Goal: Participate in discussion: Engage in conversation with other users on a specific topic

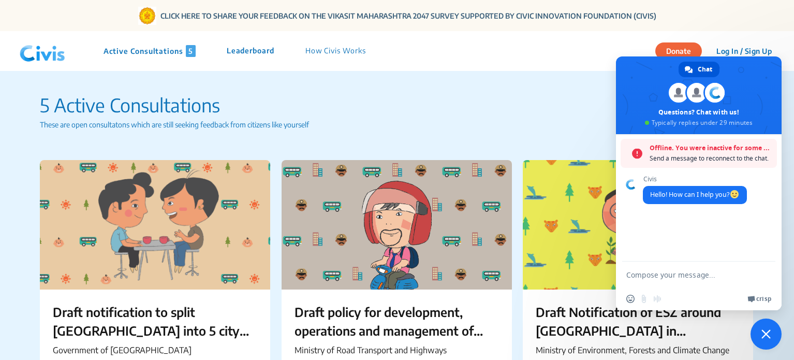
click at [147, 54] on p "Active Consultations 5" at bounding box center [149, 51] width 92 height 12
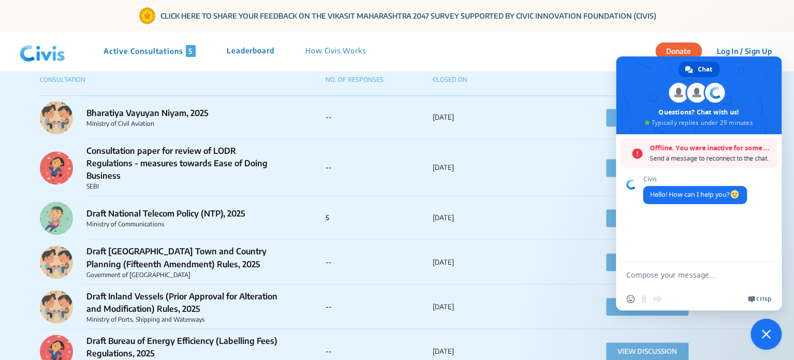
click at [129, 47] on p "Active Consultations 5" at bounding box center [149, 51] width 92 height 12
click at [41, 53] on img at bounding box center [43, 51] width 54 height 31
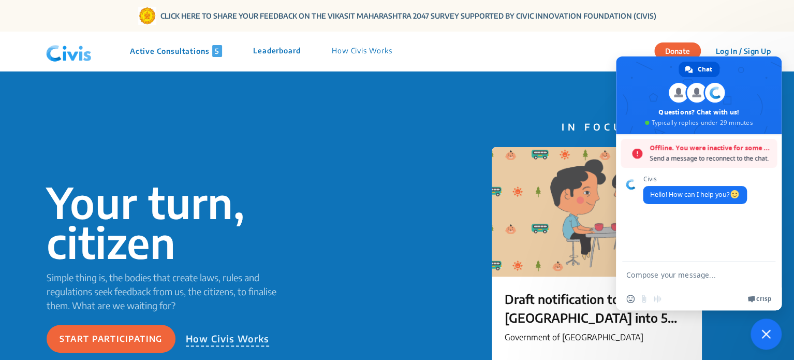
click at [173, 50] on p "Active Consultations 5" at bounding box center [176, 51] width 92 height 12
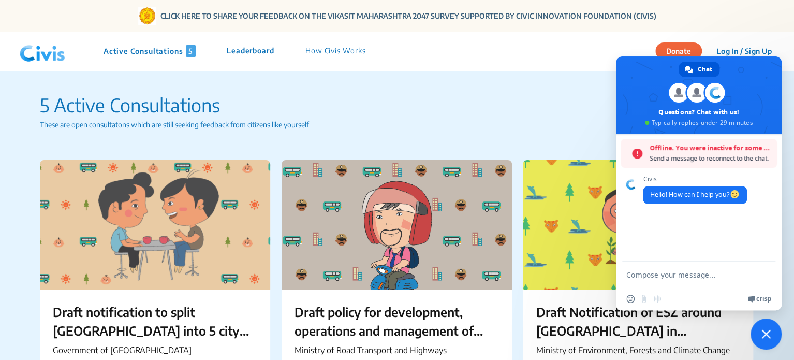
click at [767, 333] on span "Close chat" at bounding box center [765, 333] width 9 height 9
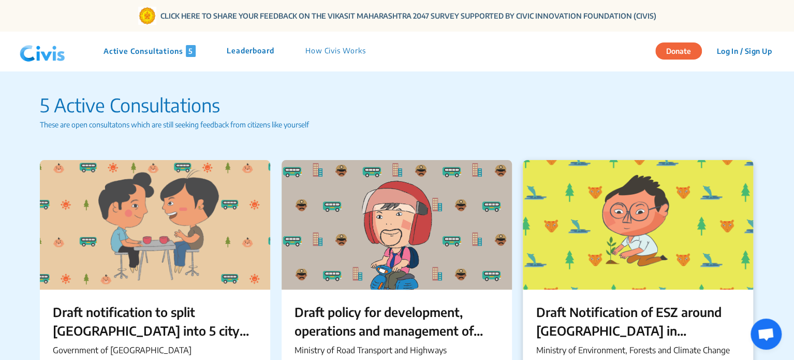
scroll to position [217, 0]
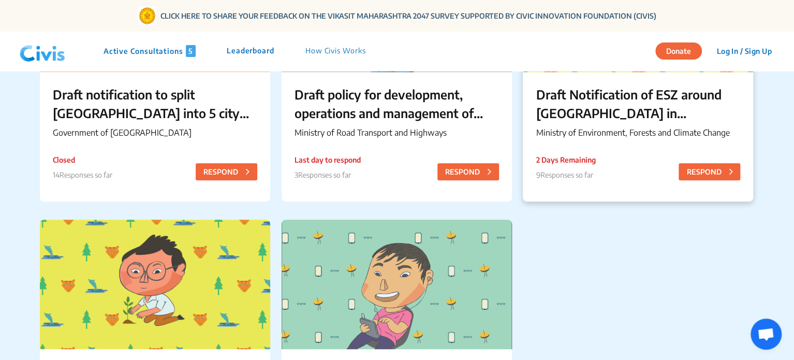
click at [594, 121] on p "Draft Notification of ESZ around [GEOGRAPHIC_DATA] in [GEOGRAPHIC_DATA]" at bounding box center [637, 103] width 204 height 37
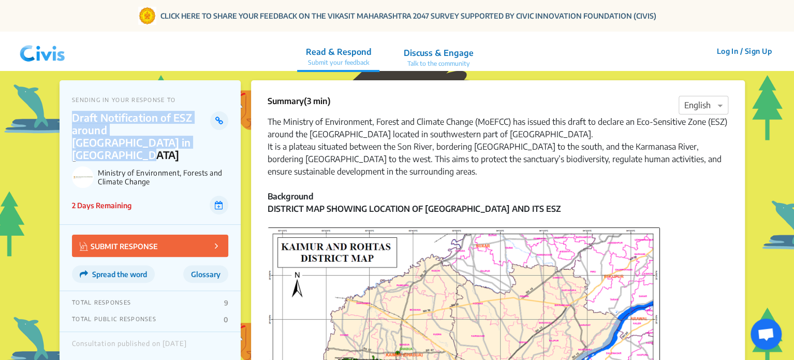
drag, startPoint x: 71, startPoint y: 116, endPoint x: 161, endPoint y: 140, distance: 93.1
click at [161, 140] on div "SENDING IN YOUR RESPONSE TO Draft Notification of ESZ around [GEOGRAPHIC_DATA] …" at bounding box center [149, 152] width 181 height 144
copy p "Draft Notification of ESZ around [GEOGRAPHIC_DATA] in [GEOGRAPHIC_DATA]"
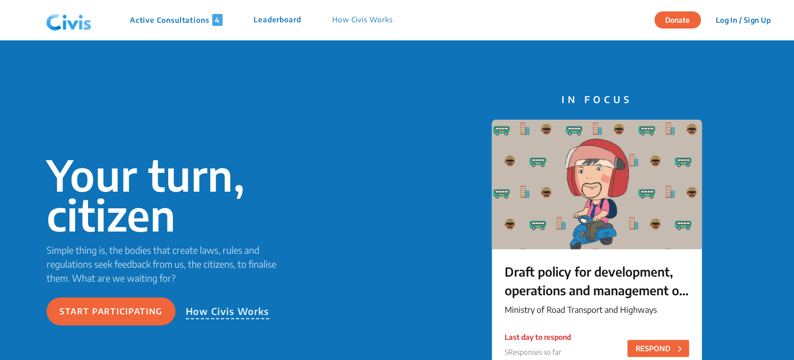
click at [200, 19] on p "Active Consultations 4" at bounding box center [176, 20] width 93 height 12
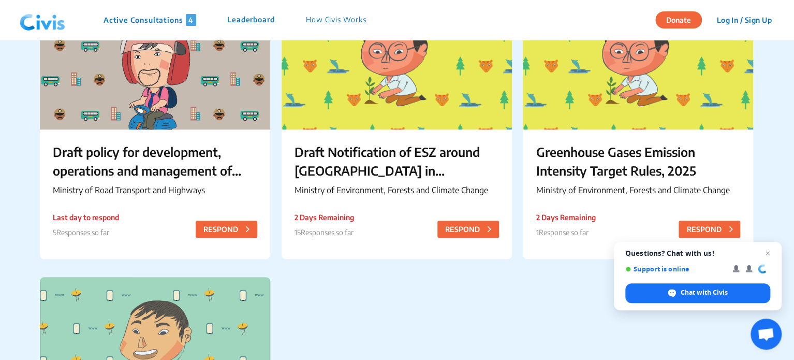
scroll to position [131, 0]
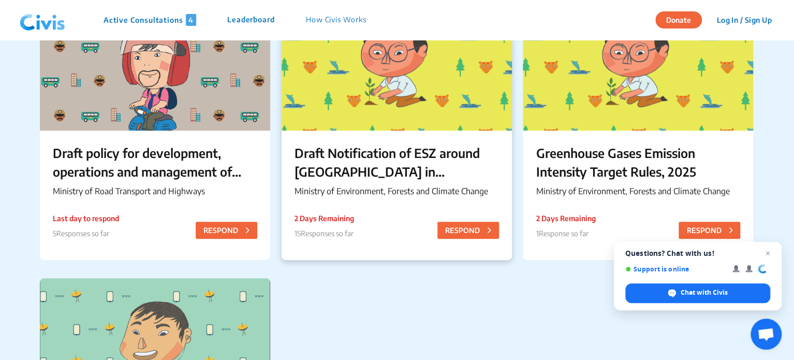
click at [422, 157] on p "Draft Notification of ESZ around [GEOGRAPHIC_DATA] in [GEOGRAPHIC_DATA]" at bounding box center [396, 161] width 204 height 37
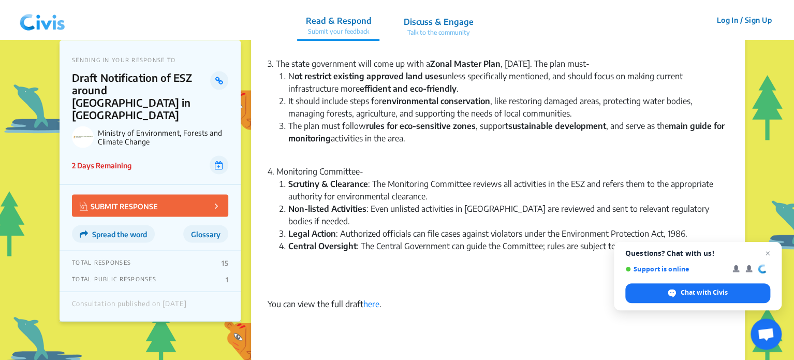
scroll to position [975, 0]
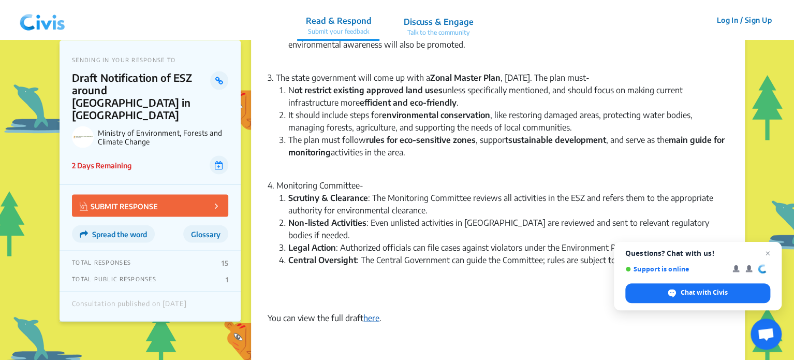
click at [375, 312] on link "here" at bounding box center [371, 317] width 16 height 10
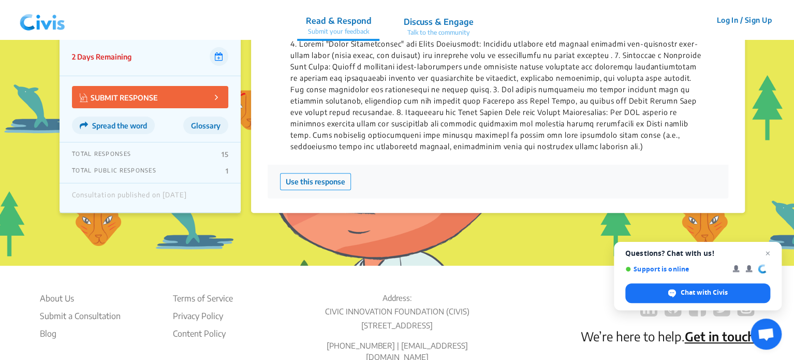
scroll to position [2086, 0]
